Goal: Task Accomplishment & Management: Manage account settings

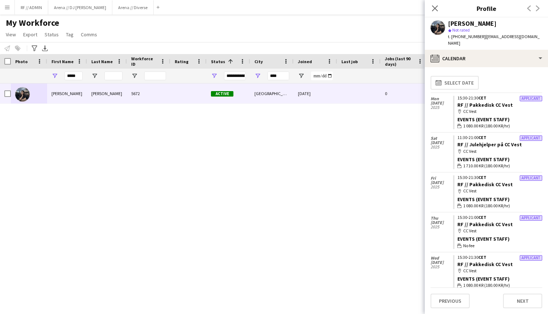
scroll to position [893, 0]
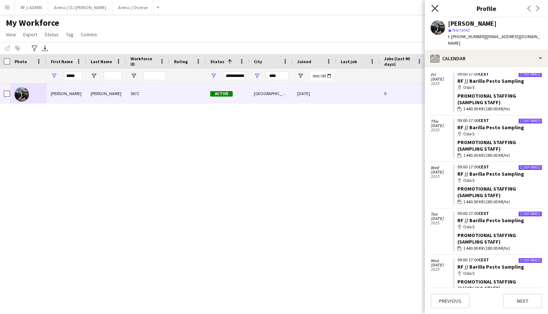
click at [437, 8] on icon "Close pop-in" at bounding box center [435, 8] width 7 height 7
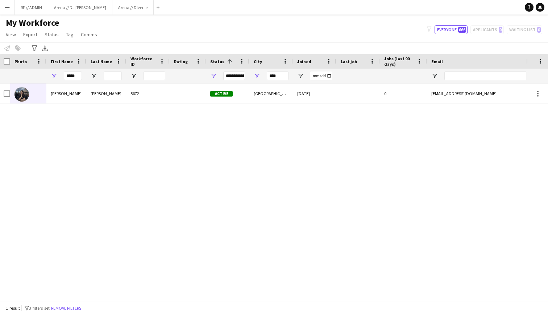
click at [3, 7] on button "Menu" at bounding box center [7, 7] width 15 height 15
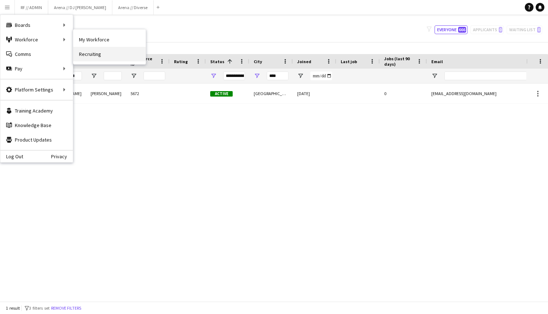
click at [86, 48] on link "Recruiting" at bounding box center [109, 54] width 73 height 15
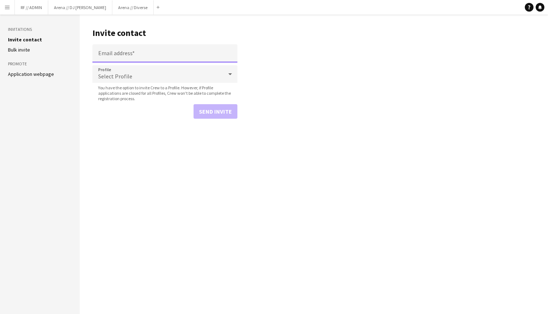
click at [110, 51] on input "Email address" at bounding box center [164, 53] width 145 height 18
paste input "**********"
type input "**********"
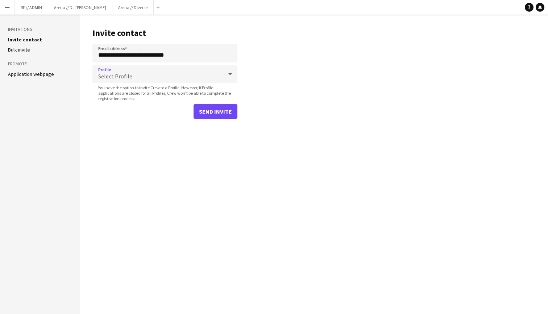
click at [198, 69] on div "Select Profile" at bounding box center [157, 73] width 131 height 17
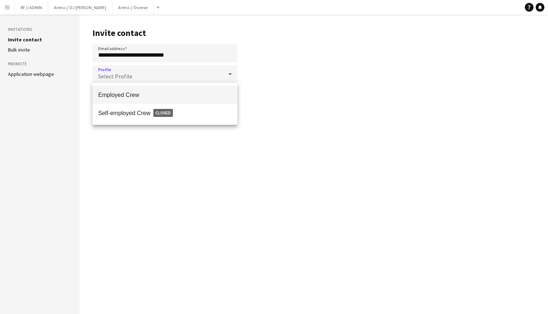
click at [181, 92] on span "Employed Crew" at bounding box center [164, 94] width 133 height 7
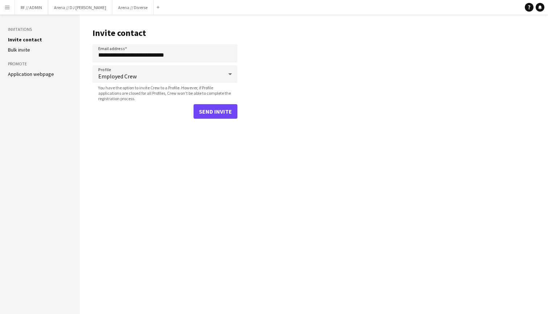
click at [218, 110] on button "Send invite" at bounding box center [216, 111] width 44 height 15
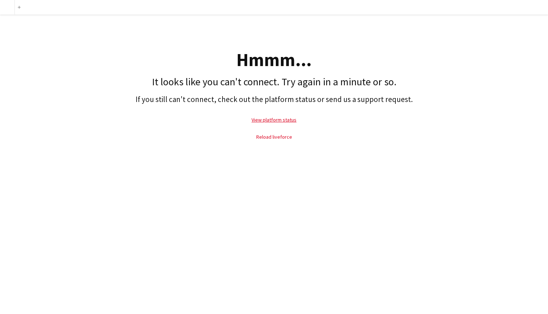
click at [278, 134] on link "Reload liveforce" at bounding box center [274, 136] width 36 height 7
click at [269, 136] on link "Reload liveforce" at bounding box center [274, 136] width 36 height 7
click at [278, 118] on link "View platform status" at bounding box center [274, 119] width 45 height 7
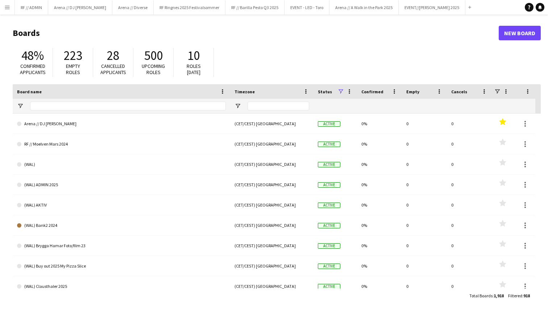
click at [4, 7] on button "Menu" at bounding box center [7, 7] width 15 height 15
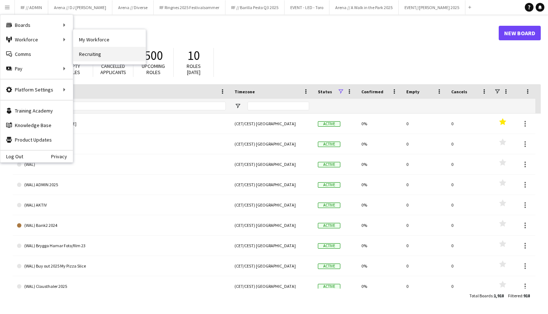
click at [87, 51] on link "Recruiting" at bounding box center [109, 54] width 73 height 15
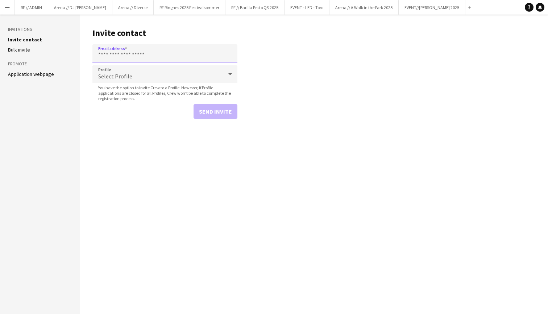
click at [113, 56] on input "Email address" at bounding box center [164, 53] width 145 height 18
paste input "**********"
type input "**********"
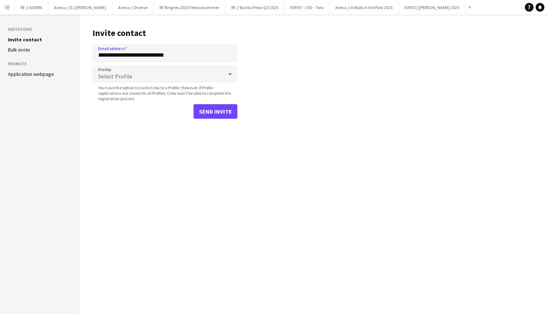
click at [189, 71] on div "Select Profile" at bounding box center [157, 73] width 131 height 17
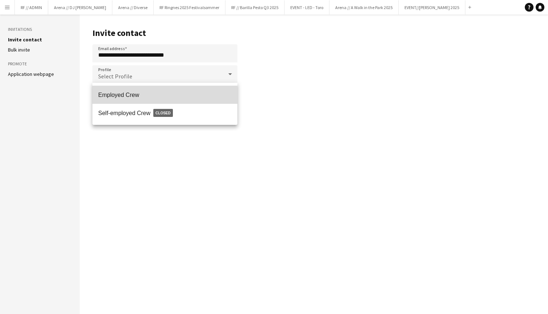
click at [165, 95] on span "Employed Crew" at bounding box center [164, 94] width 133 height 7
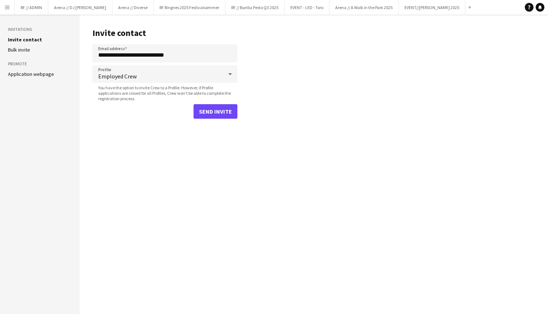
click at [214, 108] on button "Send invite" at bounding box center [216, 111] width 44 height 15
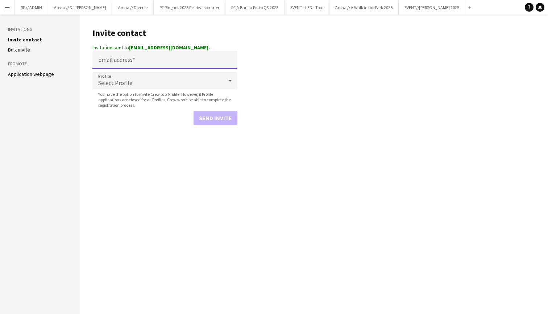
click at [149, 64] on input "Email address" at bounding box center [164, 60] width 145 height 18
paste input "**********"
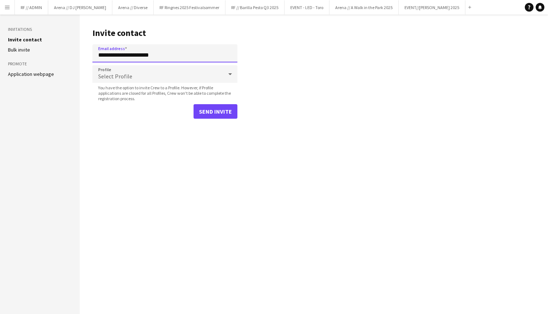
type input "**********"
click at [289, 33] on main "**********" at bounding box center [314, 164] width 469 height 299
click at [208, 72] on div "Select Profile" at bounding box center [157, 73] width 131 height 17
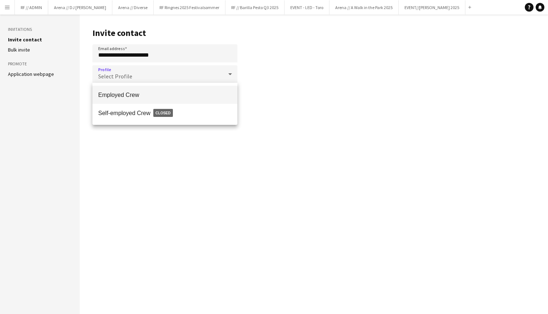
click at [179, 93] on span "Employed Crew" at bounding box center [164, 94] width 133 height 7
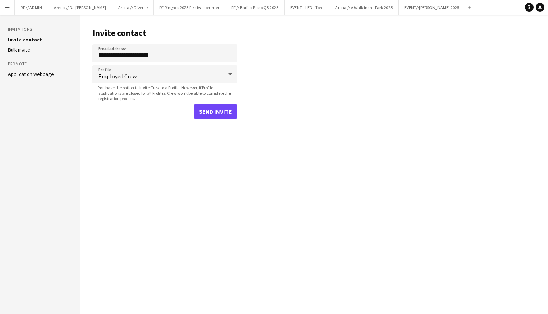
click at [217, 115] on button "Send invite" at bounding box center [216, 111] width 44 height 15
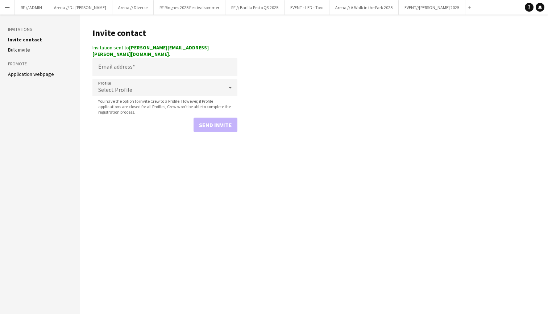
click at [5, 7] on app-icon "Menu" at bounding box center [7, 7] width 6 height 6
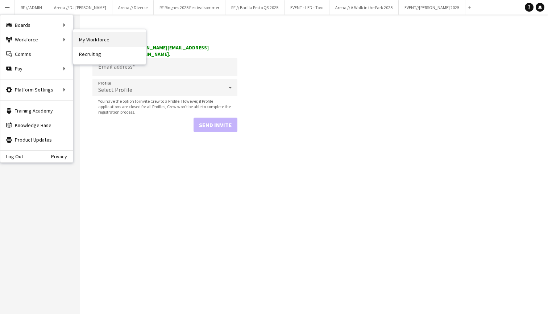
click at [86, 38] on link "My Workforce" at bounding box center [109, 39] width 73 height 15
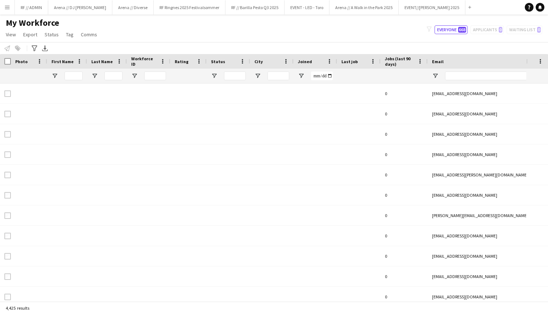
type input "*****"
type input "**********"
type input "****"
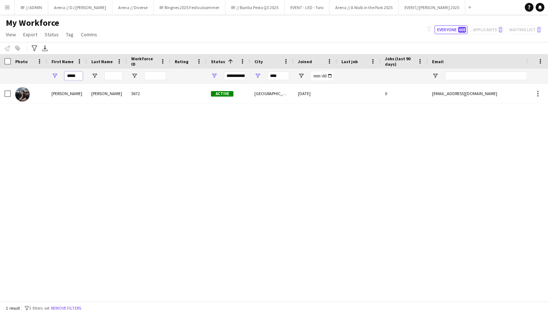
click at [77, 74] on input "*****" at bounding box center [74, 75] width 18 height 9
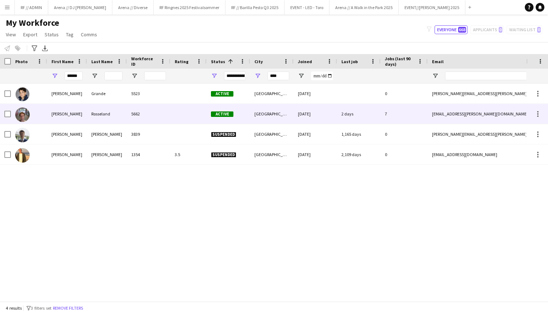
click at [24, 115] on img at bounding box center [22, 114] width 15 height 15
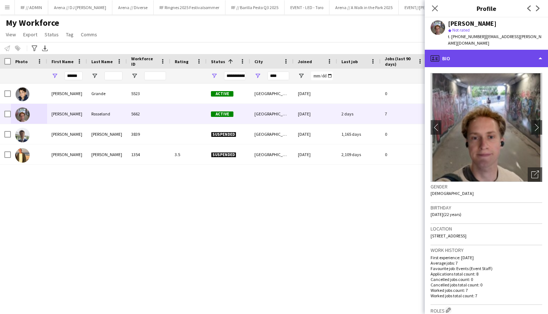
click at [498, 50] on div "profile Bio" at bounding box center [486, 58] width 123 height 17
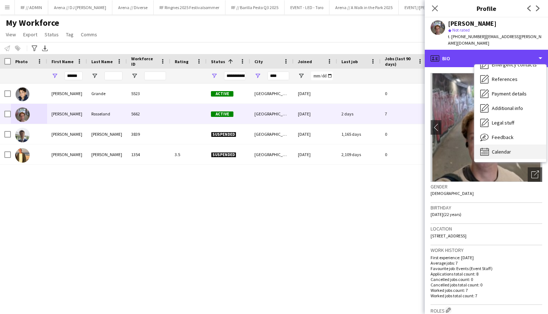
scroll to position [68, 0]
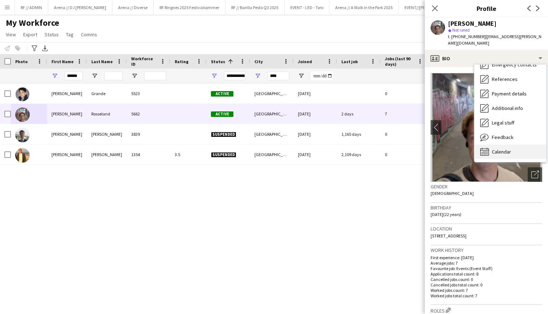
click at [504, 148] on span "Calendar" at bounding box center [501, 151] width 19 height 7
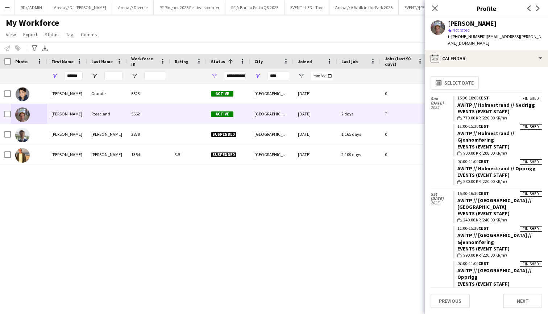
scroll to position [0, 0]
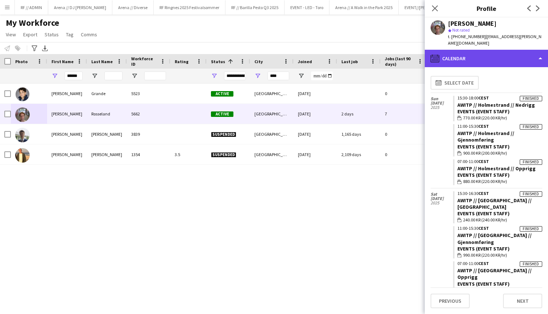
click at [509, 52] on div "calendar-full Calendar" at bounding box center [486, 58] width 123 height 17
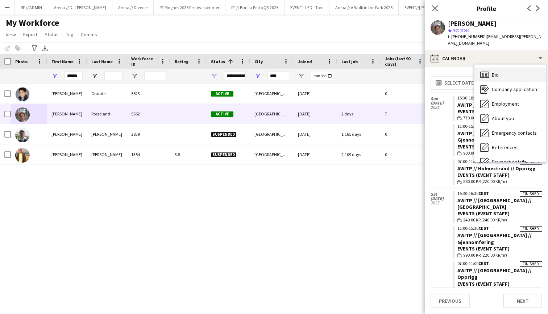
click at [501, 72] on div "Bio Bio" at bounding box center [511, 74] width 72 height 15
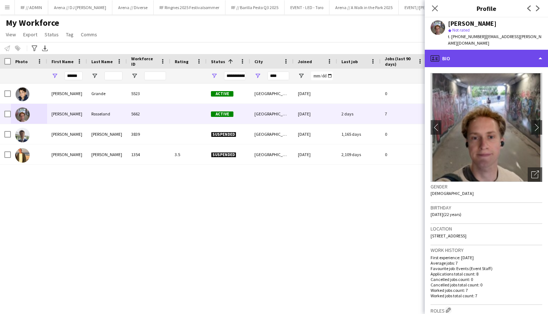
click at [533, 54] on div "profile Bio" at bounding box center [486, 58] width 123 height 17
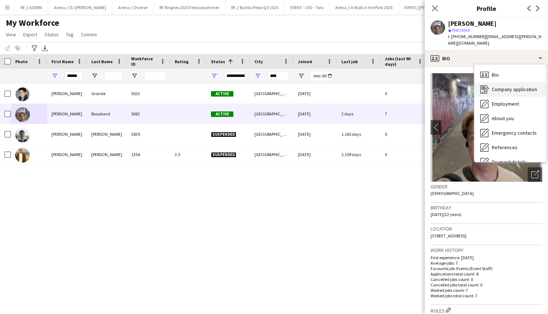
click at [513, 86] on span "Company application" at bounding box center [514, 89] width 45 height 7
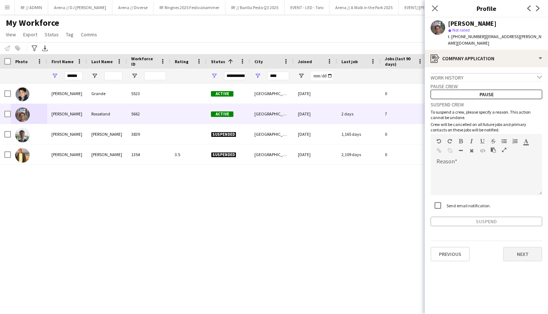
click at [513, 248] on button "Next" at bounding box center [522, 254] width 39 height 15
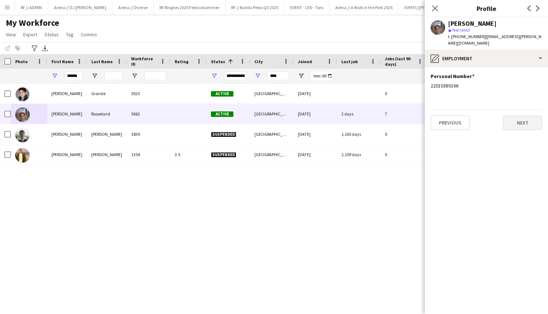
click at [521, 118] on button "Next" at bounding box center [522, 122] width 39 height 15
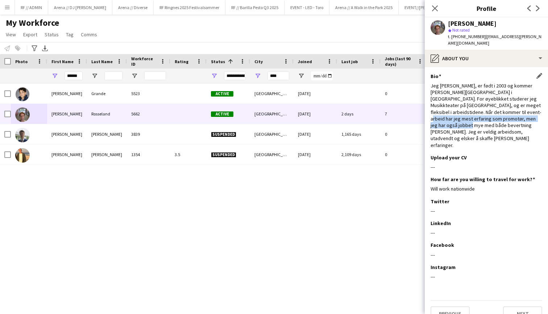
drag, startPoint x: 478, startPoint y: 104, endPoint x: 516, endPoint y: 113, distance: 39.7
click at [516, 113] on div "Jeg [PERSON_NAME], er født i 2003 og kommer [PERSON_NAME][GEOGRAPHIC_DATA] i [G…" at bounding box center [487, 115] width 112 height 66
copy div "promotør, men jeg har også jobbet mye med både bevertning [PERSON_NAME]"
click at [495, 154] on div "Upload your CV Edit this field" at bounding box center [487, 157] width 112 height 7
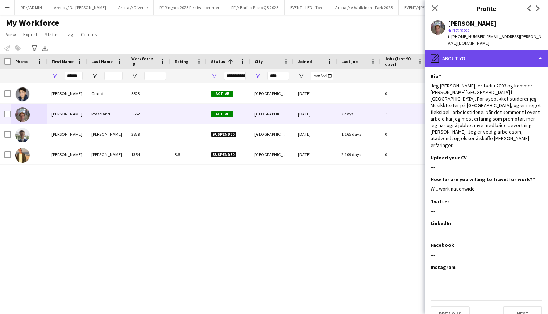
click at [515, 57] on div "pencil4 About you" at bounding box center [486, 58] width 123 height 17
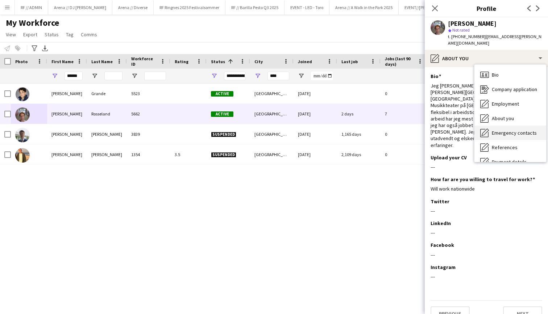
click at [513, 125] on div "Emergency contacts Emergency contacts" at bounding box center [511, 132] width 72 height 15
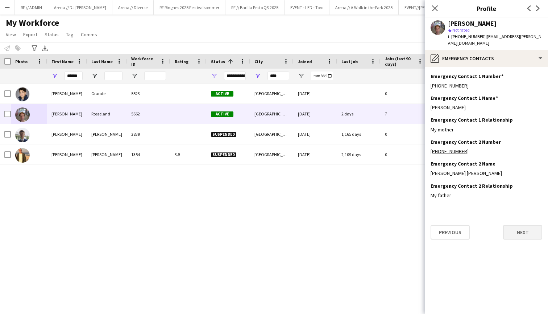
click at [521, 229] on button "Next" at bounding box center [522, 232] width 39 height 15
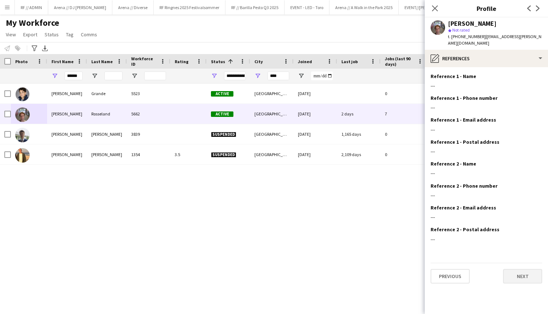
click at [521, 269] on button "Next" at bounding box center [522, 276] width 39 height 15
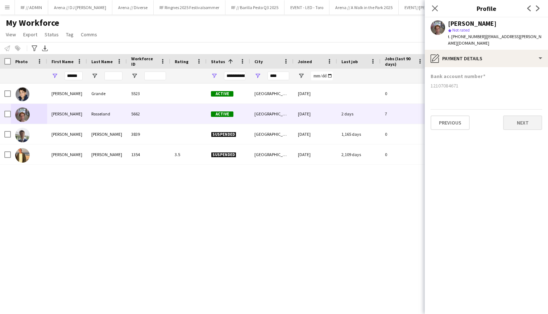
click at [529, 115] on button "Next" at bounding box center [522, 122] width 39 height 15
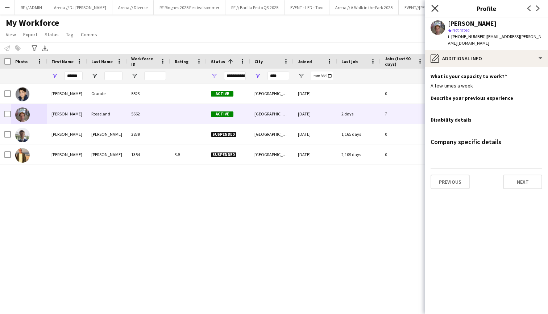
click at [435, 8] on icon at bounding box center [435, 8] width 7 height 7
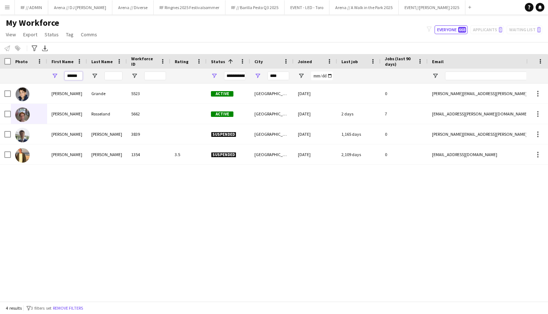
click at [74, 76] on input "******" at bounding box center [74, 75] width 18 height 9
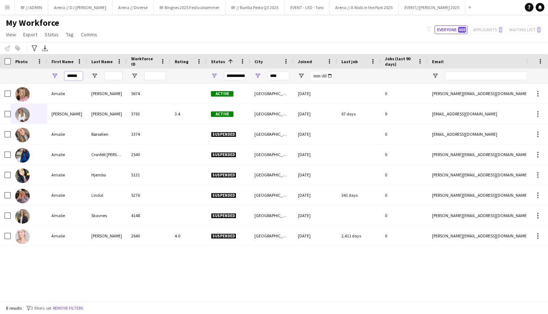
click at [75, 75] on input "******" at bounding box center [74, 75] width 18 height 9
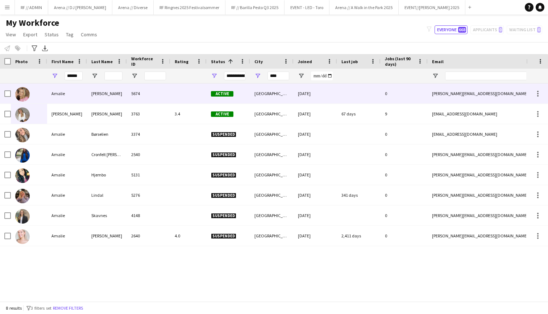
click at [28, 92] on img at bounding box center [22, 94] width 15 height 15
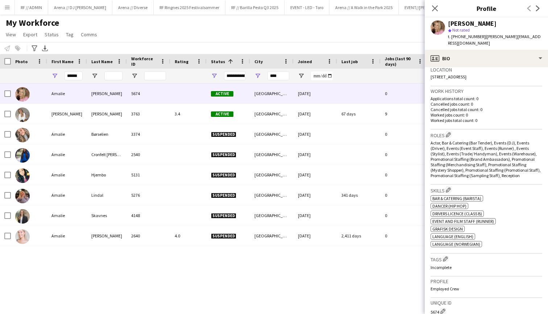
scroll to position [145, 0]
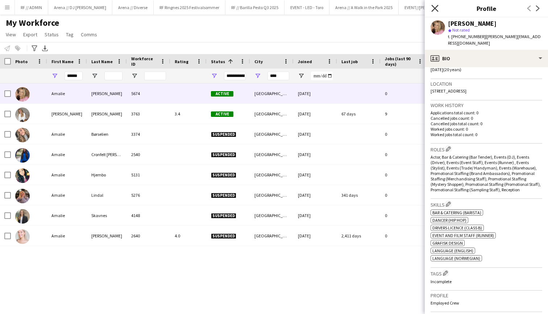
click at [437, 8] on icon "Close pop-in" at bounding box center [435, 8] width 7 height 7
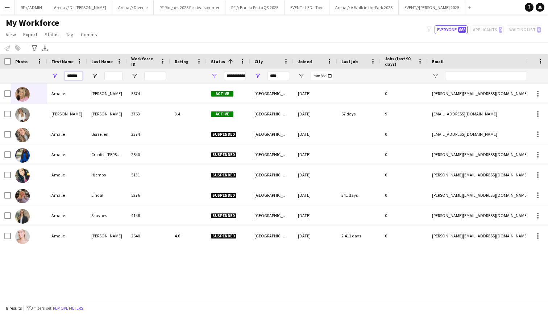
click at [75, 74] on input "******" at bounding box center [74, 75] width 18 height 9
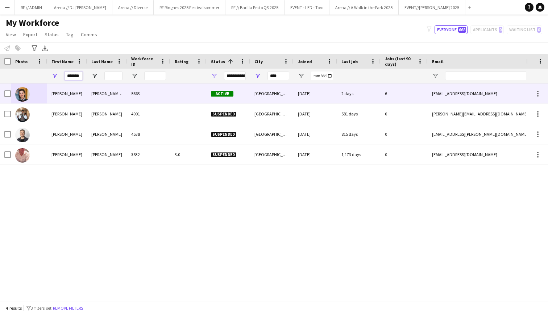
type input "*******"
click at [32, 88] on div at bounding box center [29, 93] width 36 height 20
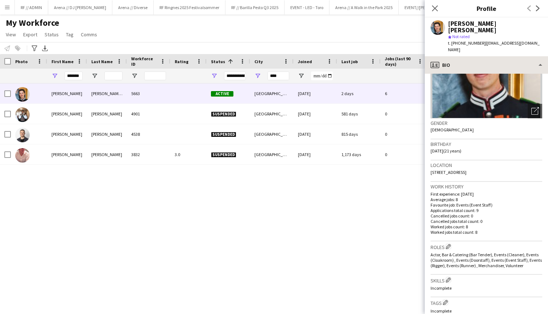
scroll to position [27, 0]
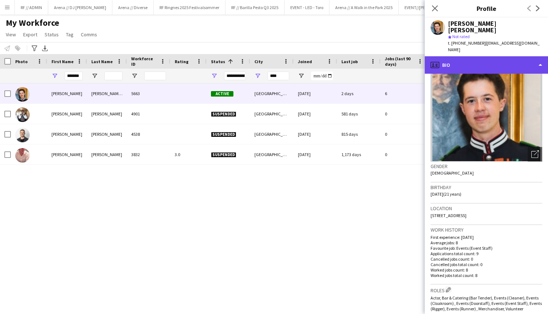
click at [495, 56] on div "profile Bio" at bounding box center [486, 64] width 123 height 17
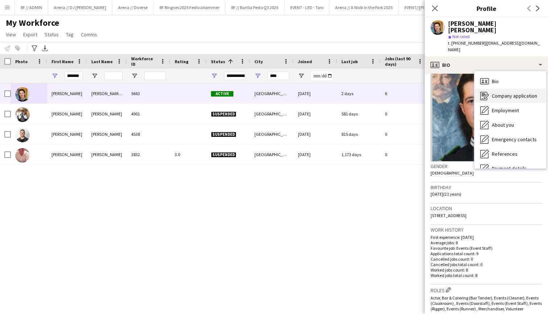
click at [494, 92] on span "Company application" at bounding box center [514, 95] width 45 height 7
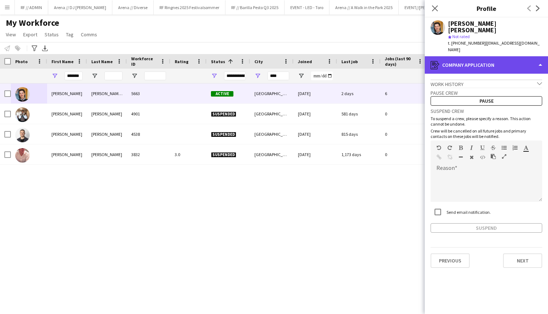
click at [496, 56] on div "register Company application" at bounding box center [486, 64] width 123 height 17
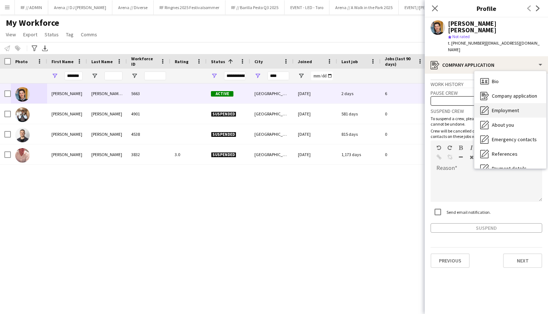
click at [499, 107] on span "Employment" at bounding box center [505, 110] width 27 height 7
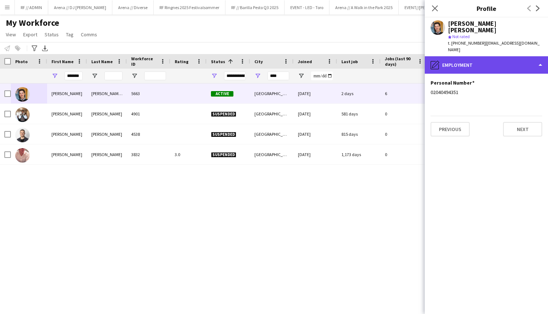
click at [502, 56] on div "pencil4 Employment" at bounding box center [486, 64] width 123 height 17
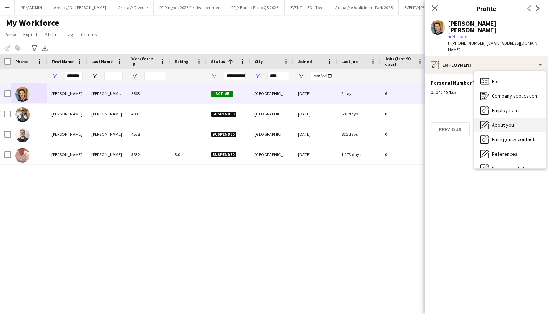
click at [508, 121] on span "About you" at bounding box center [503, 124] width 22 height 7
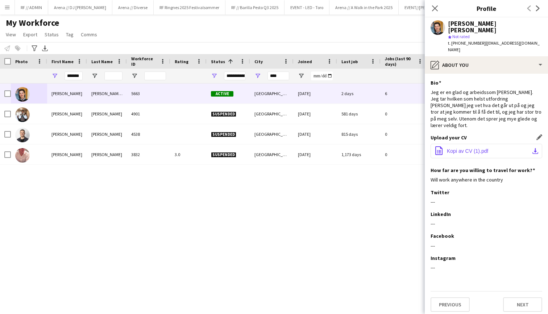
click at [469, 148] on span "Kopi av CV (1).pdf" at bounding box center [467, 151] width 41 height 6
click at [505, 79] on div "Bio Edit this field" at bounding box center [487, 82] width 112 height 7
click at [517, 297] on button "Next" at bounding box center [522, 304] width 39 height 15
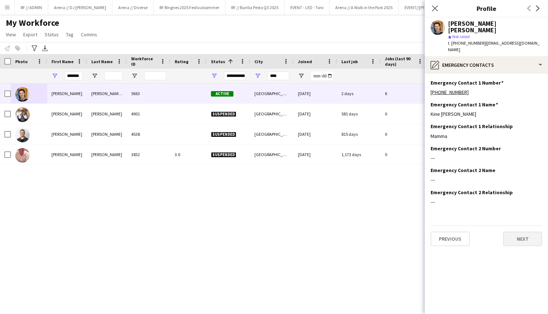
click at [513, 231] on button "Next" at bounding box center [522, 238] width 39 height 15
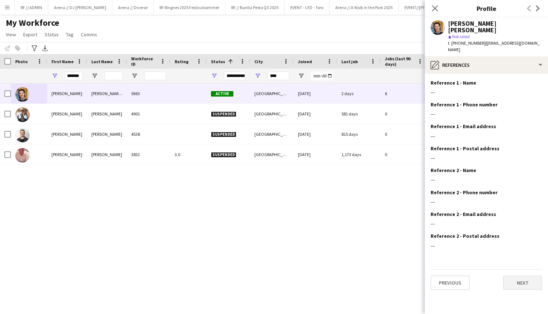
click at [515, 275] on button "Next" at bounding box center [522, 282] width 39 height 15
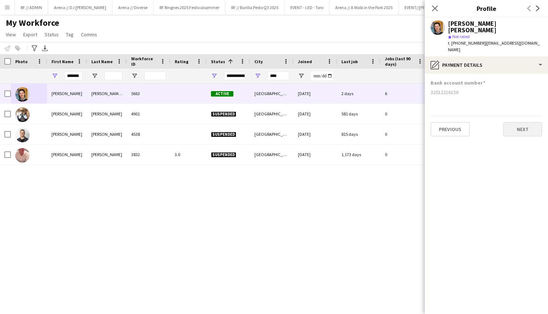
click at [515, 122] on button "Next" at bounding box center [522, 129] width 39 height 15
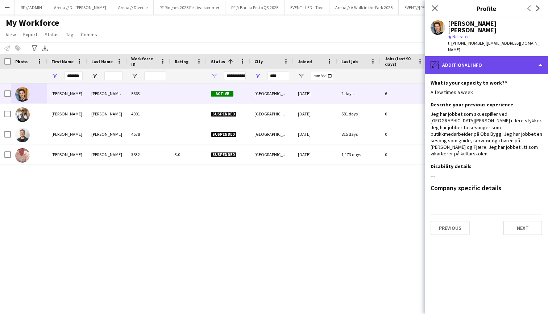
click at [518, 56] on div "pencil4 Additional info" at bounding box center [486, 64] width 123 height 17
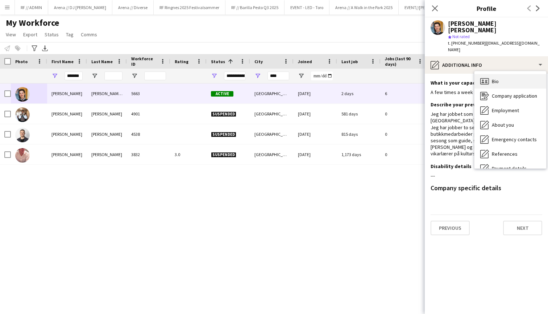
click at [501, 74] on div "Bio Bio" at bounding box center [511, 81] width 72 height 15
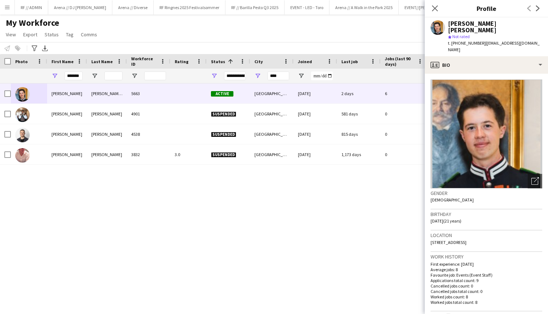
scroll to position [0, 0]
click at [436, 8] on icon "Close pop-in" at bounding box center [435, 8] width 7 height 7
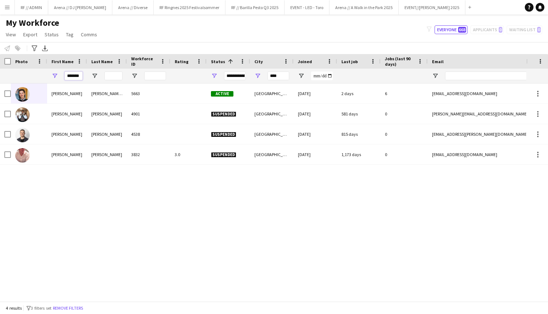
click at [75, 74] on input "*******" at bounding box center [74, 75] width 18 height 9
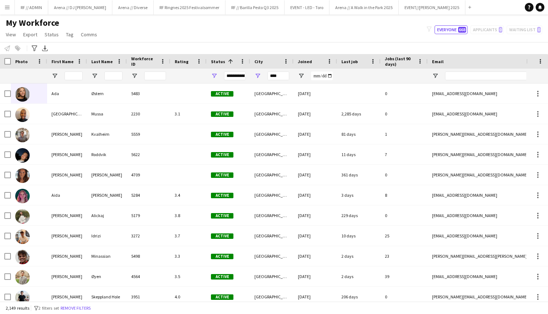
click at [110, 41] on div "My Workforce View Views Default view New view Update view Delete view Edit name…" at bounding box center [274, 29] width 548 height 25
click at [108, 3] on app-icon "Close" at bounding box center [109, 3] width 3 height 3
click at [90, 3] on button "RF Ringnes 2025 Festivalsommer Close" at bounding box center [126, 7] width 72 height 14
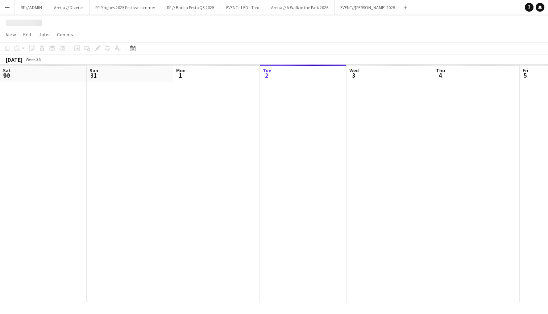
scroll to position [0, 173]
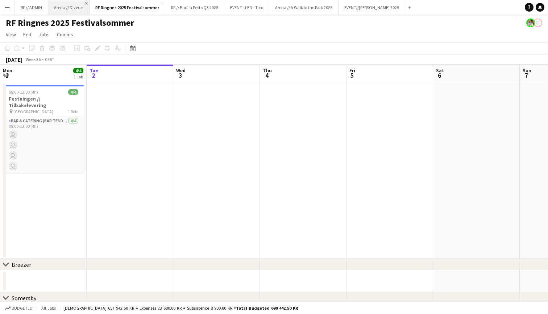
click at [86, 3] on app-icon "Close" at bounding box center [86, 3] width 3 height 3
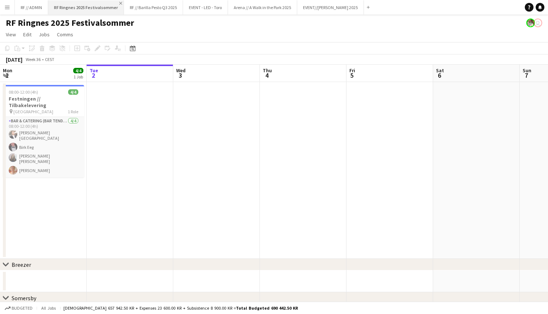
click at [119, 4] on app-icon "Close" at bounding box center [120, 3] width 3 height 3
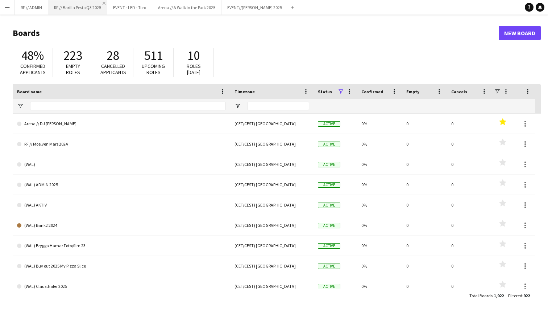
click at [104, 3] on app-icon "Close" at bounding box center [104, 3] width 3 height 3
click at [91, 3] on app-icon "Close" at bounding box center [89, 3] width 3 height 3
click at [115, 3] on app-icon "Close" at bounding box center [114, 3] width 3 height 3
click at [110, 3] on app-icon "Close" at bounding box center [111, 3] width 3 height 3
click at [45, 3] on app-icon "Close" at bounding box center [45, 3] width 3 height 3
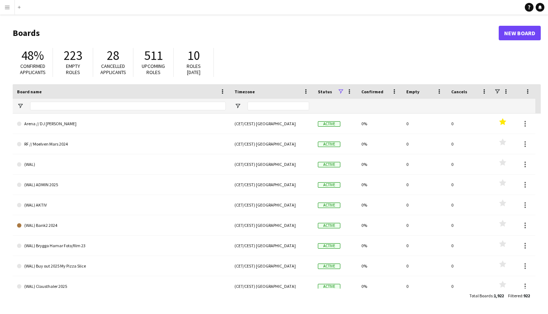
click at [2, 4] on button "Menu" at bounding box center [7, 7] width 15 height 15
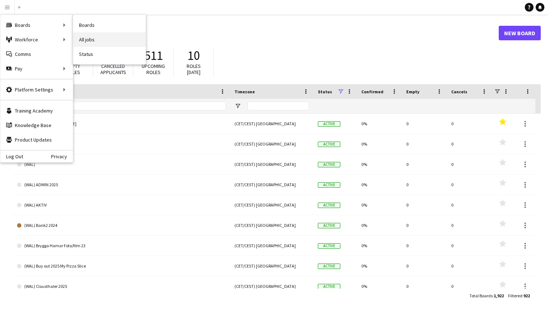
click at [87, 40] on link "All jobs" at bounding box center [109, 39] width 73 height 15
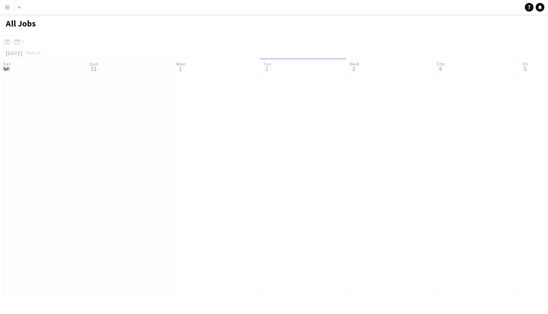
scroll to position [0, 173]
